Goal: Use online tool/utility: Utilize a website feature to perform a specific function

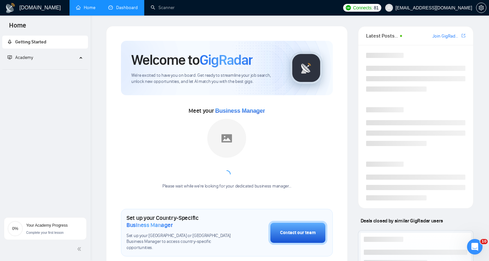
click at [118, 9] on link "Dashboard" at bounding box center [122, 8] width 29 height 6
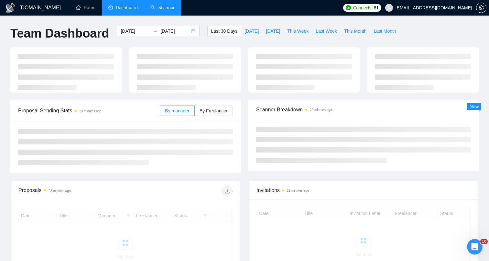
click at [169, 10] on link "Scanner" at bounding box center [163, 8] width 24 height 6
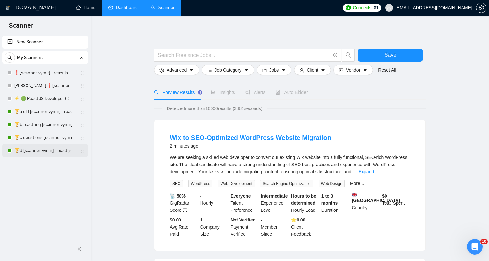
click at [46, 151] on link "🏆d [scanner-vymir] - react.js" at bounding box center [44, 150] width 61 height 13
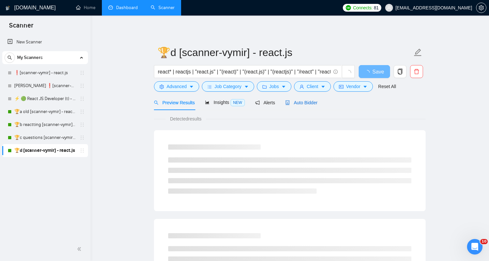
click at [304, 103] on span "Auto Bidder" at bounding box center [301, 102] width 32 height 5
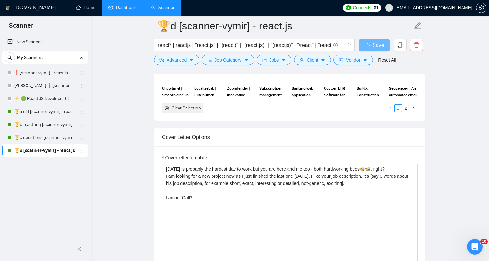
scroll to position [743, 0]
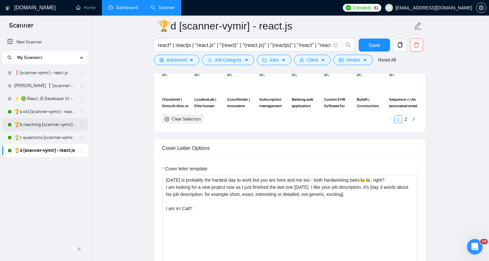
click at [30, 127] on link "🏆b reactting [scanner-vymir] - react.js" at bounding box center [44, 124] width 61 height 13
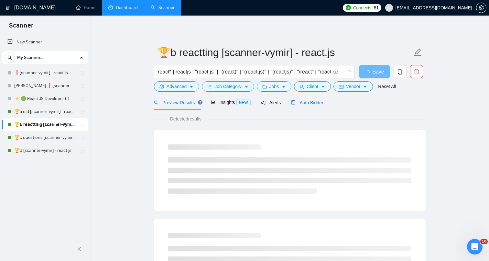
click at [300, 105] on span "Auto Bidder" at bounding box center [307, 102] width 32 height 5
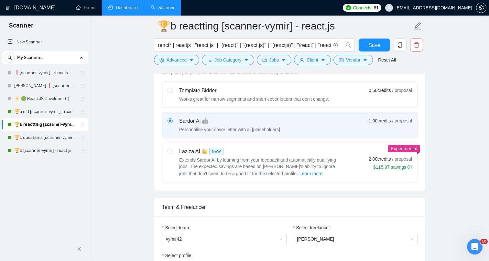
scroll to position [130, 0]
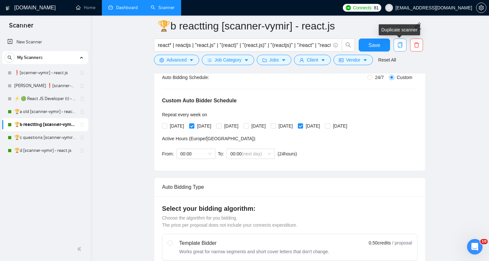
click at [400, 47] on icon "copy" at bounding box center [400, 45] width 5 height 6
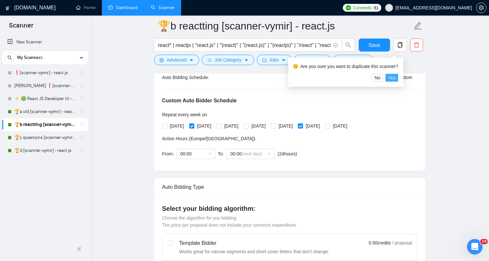
click at [396, 77] on span "Yes" at bounding box center [391, 77] width 7 height 7
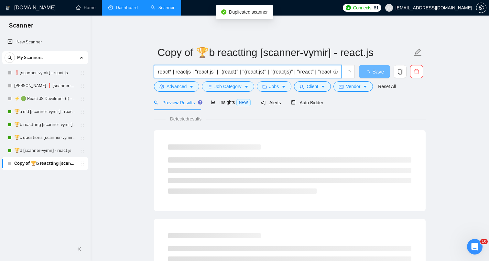
click at [227, 72] on input "react* | reactjs | "react.js" | "(react)" | "(react.js)" | "(reactjs)" | "/reac…" at bounding box center [244, 72] width 173 height 8
paste input "Frontend Engineer for SaaS Startup"
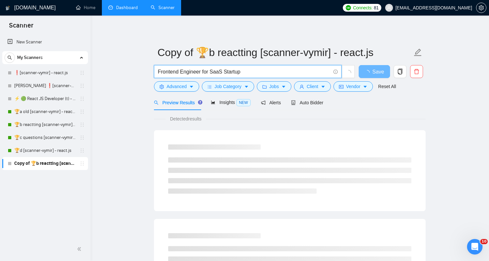
type input "Frontend Engineer for SaaS Startup"
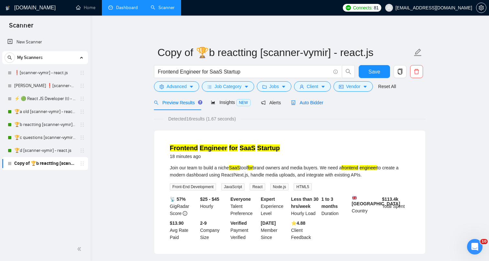
click at [303, 102] on span "Auto Bidder" at bounding box center [307, 102] width 32 height 5
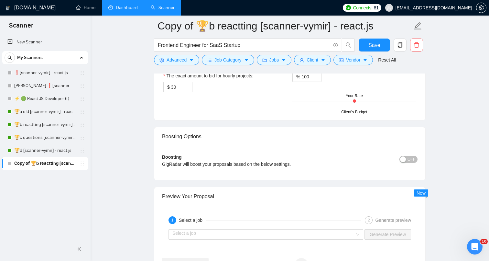
scroll to position [1217, 0]
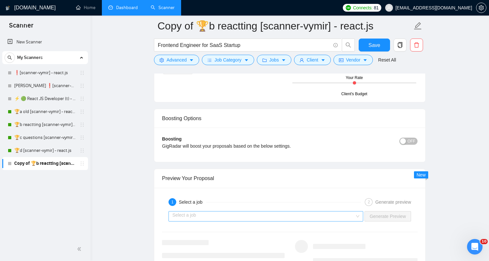
click at [299, 219] on input "search" at bounding box center [263, 216] width 182 height 10
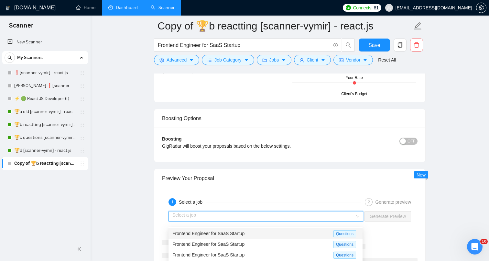
click at [278, 231] on div "Frontend Engineer for SaaS Startup" at bounding box center [252, 233] width 161 height 7
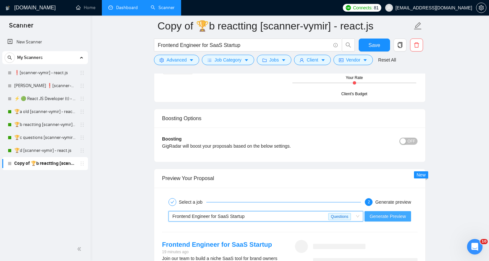
click at [399, 218] on span "Generate Preview" at bounding box center [388, 216] width 36 height 7
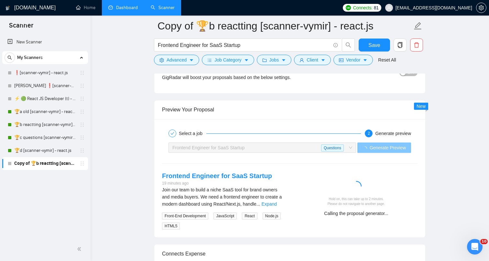
scroll to position [1292, 0]
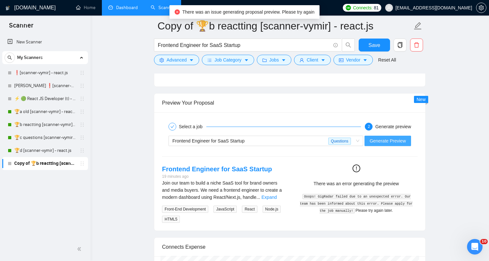
click at [390, 144] on span "Generate Preview" at bounding box center [388, 140] width 36 height 7
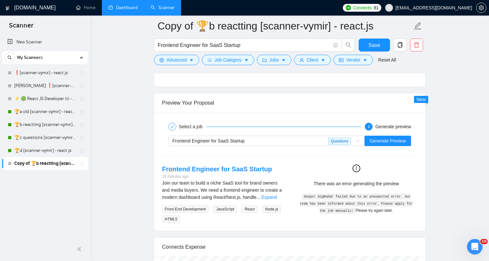
click at [386, 139] on div "Frontend Engineer for SaaS Startup Questions Generate Preview" at bounding box center [289, 141] width 257 height 16
click at [380, 144] on span "Generate Preview" at bounding box center [388, 140] width 36 height 7
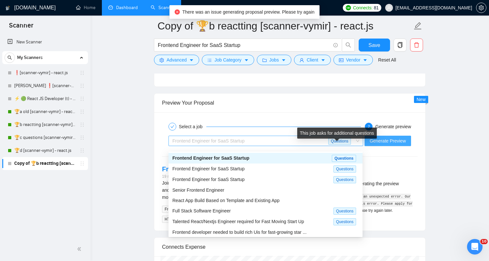
click at [347, 145] on span "Questions" at bounding box center [339, 141] width 23 height 7
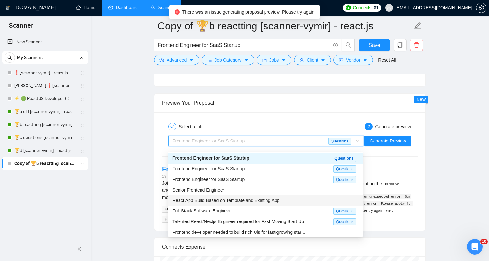
click at [316, 196] on div "React App Build Based on Template and Existing App" at bounding box center [266, 200] width 194 height 10
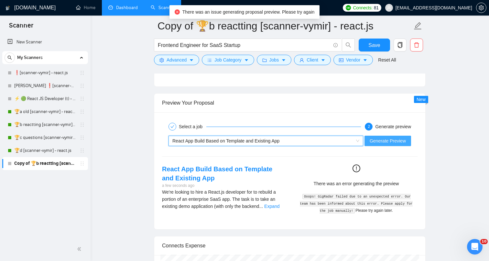
click at [377, 144] on span "Generate Preview" at bounding box center [388, 140] width 36 height 7
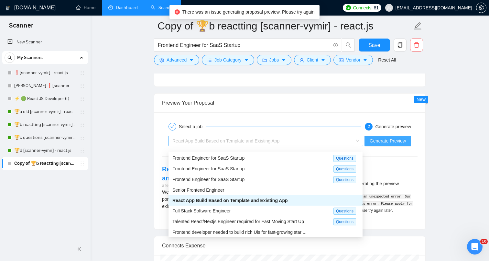
click at [358, 146] on span "React App Build Based on Template and Existing App" at bounding box center [265, 141] width 187 height 10
click at [310, 161] on div "Frontend Engineer for SaaS Startup" at bounding box center [252, 157] width 161 height 7
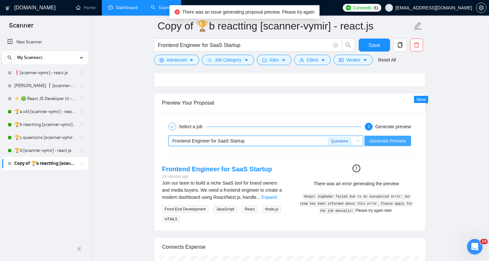
click at [373, 141] on button "Generate Preview" at bounding box center [388, 141] width 47 height 10
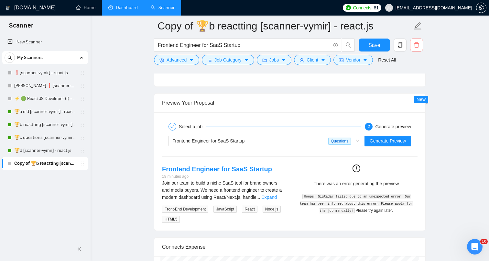
click at [420, 44] on span "delete" at bounding box center [417, 45] width 12 height 6
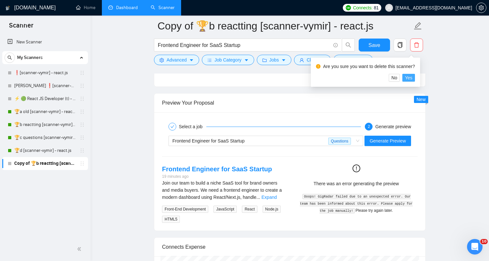
click at [413, 78] on span "Yes" at bounding box center [408, 77] width 7 height 7
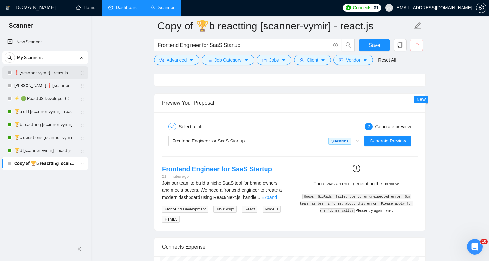
click at [39, 75] on link "❗[scanner-vymir] - react.js" at bounding box center [44, 72] width 61 height 13
